Goal: Task Accomplishment & Management: Use online tool/utility

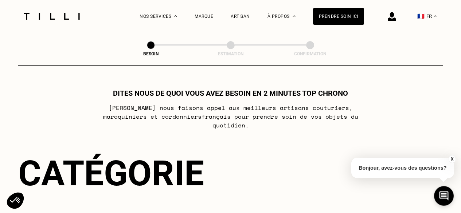
select select "FR"
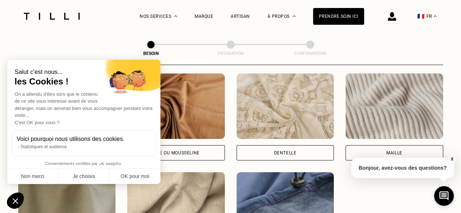
scroll to position [796, 0]
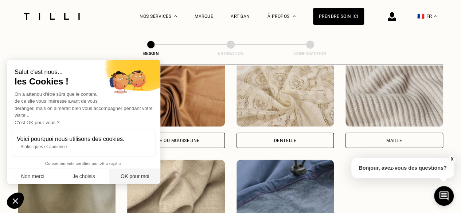
click at [138, 178] on button "OK pour moi" at bounding box center [134, 176] width 51 height 15
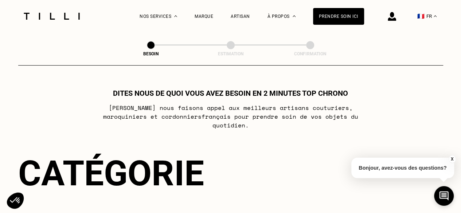
scroll to position [182, 0]
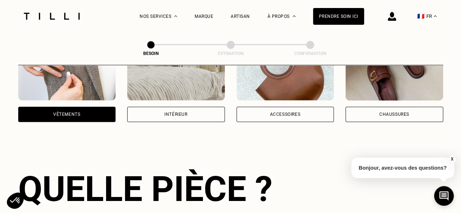
click at [58, 99] on div "Vêtements" at bounding box center [67, 78] width 98 height 87
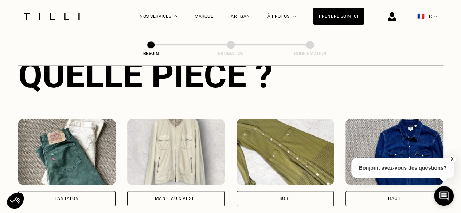
scroll to position [384, 0]
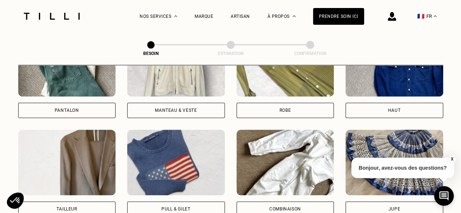
click at [75, 108] on div "Pantalon" at bounding box center [67, 110] width 24 height 4
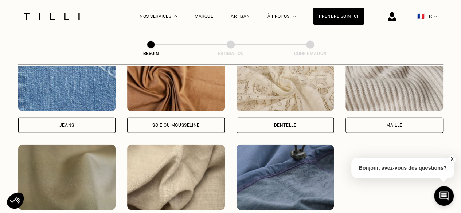
scroll to position [852, 0]
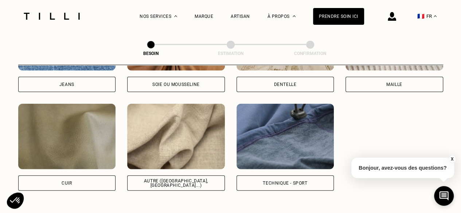
click at [156, 136] on img at bounding box center [176, 137] width 98 height 66
select select "FR"
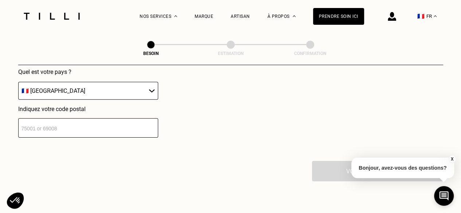
scroll to position [1049, 0]
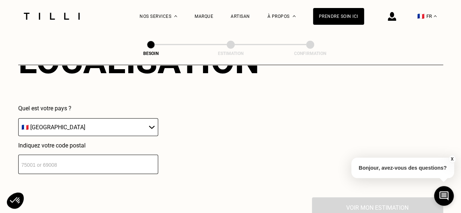
click at [108, 161] on input "number" at bounding box center [88, 164] width 140 height 19
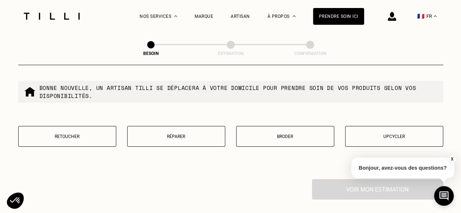
scroll to position [1268, 0]
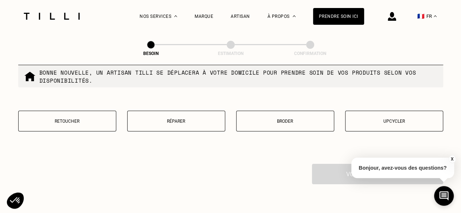
type input "92120"
click at [84, 119] on p "Retoucher" at bounding box center [67, 121] width 90 height 5
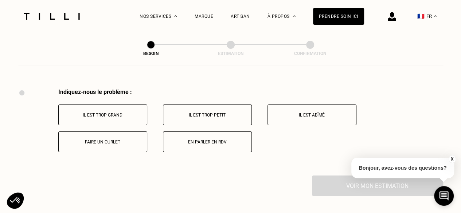
scroll to position [1346, 0]
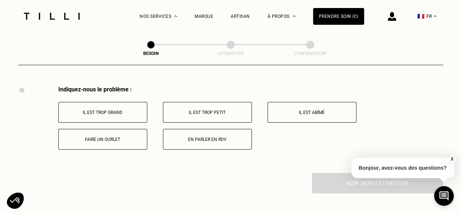
click at [179, 110] on p "Il est trop petit" at bounding box center [207, 112] width 81 height 5
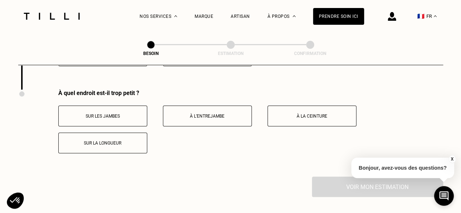
scroll to position [1433, 0]
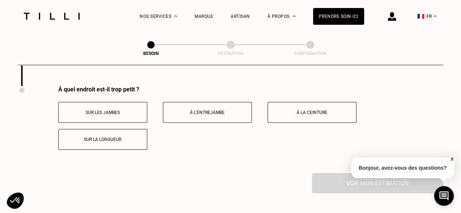
click at [319, 110] on p "À la ceinture" at bounding box center [311, 112] width 81 height 5
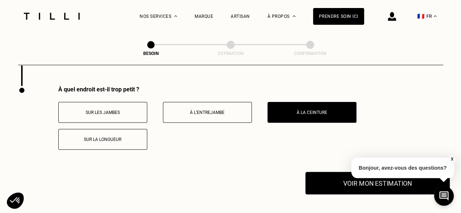
click at [329, 180] on button "Voir mon estimation" at bounding box center [377, 183] width 144 height 23
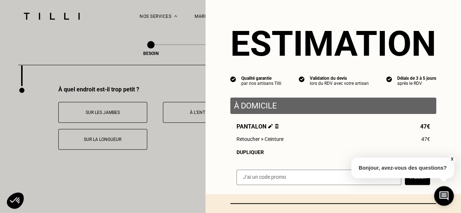
drag, startPoint x: 99, startPoint y: 92, endPoint x: 105, endPoint y: 84, distance: 9.8
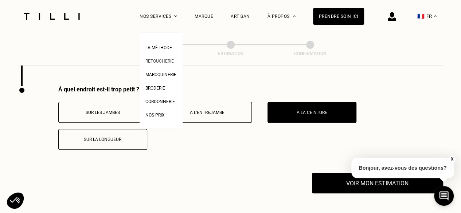
click at [171, 62] on span "Retoucherie" at bounding box center [159, 61] width 28 height 5
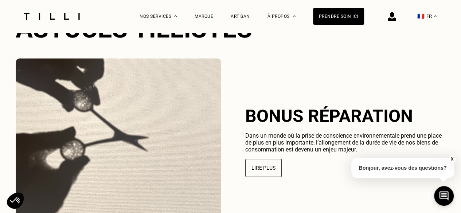
scroll to position [1639, 0]
